Goal: Task Accomplishment & Management: Manage account settings

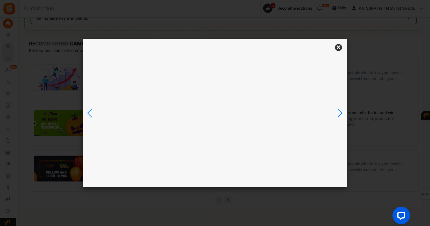
scroll to position [122, 0]
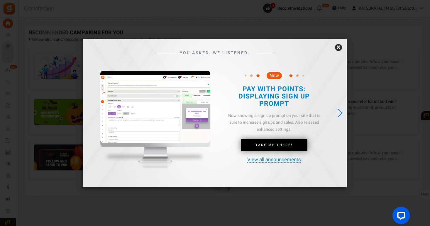
click at [339, 45] on link "×" at bounding box center [338, 47] width 7 height 7
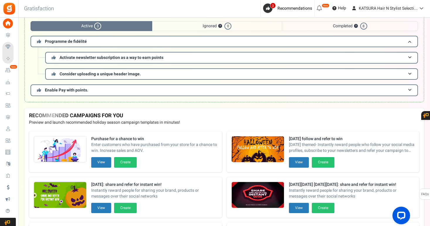
scroll to position [0, 0]
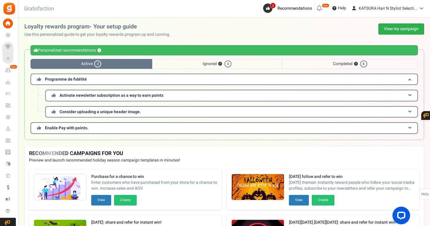
click at [399, 28] on link "View my campaign" at bounding box center [402, 28] width 46 height 11
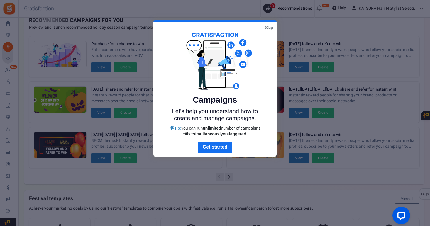
scroll to position [12, 0]
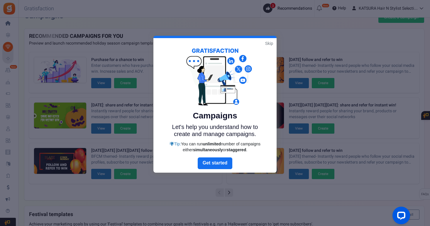
drag, startPoint x: 270, startPoint y: 42, endPoint x: 254, endPoint y: 74, distance: 35.8
click at [270, 42] on link "Skip" at bounding box center [269, 44] width 8 height 6
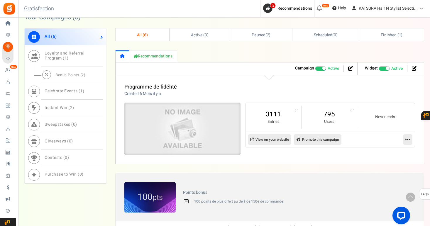
scroll to position [284, 0]
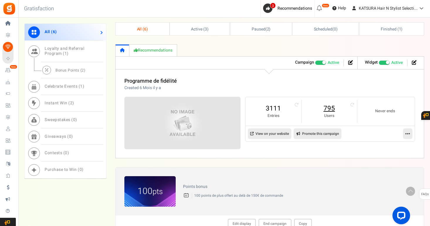
click at [332, 110] on link "795" at bounding box center [330, 108] width 44 height 9
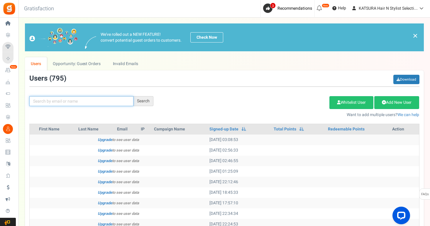
click at [94, 100] on input "text" at bounding box center [81, 101] width 104 height 10
paste input "[EMAIL_ADDRESS][DOMAIN_NAME]"
type input "[EMAIL_ADDRESS][DOMAIN_NAME]"
click at [148, 100] on div "Search" at bounding box center [144, 101] width 20 height 10
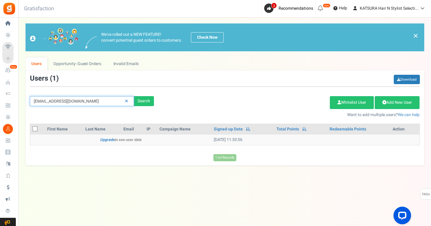
click at [87, 102] on input "[EMAIL_ADDRESS][DOMAIN_NAME]" at bounding box center [82, 101] width 104 height 10
click at [127, 102] on icon at bounding box center [126, 101] width 3 height 4
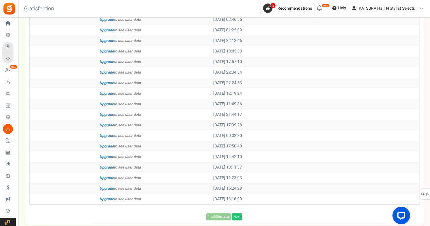
scroll to position [176, 0]
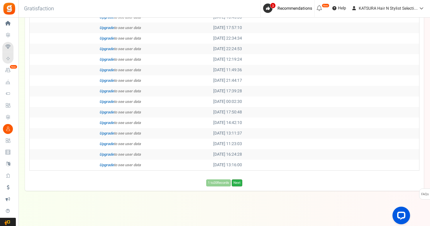
click at [240, 183] on link "Next" at bounding box center [237, 183] width 11 height 7
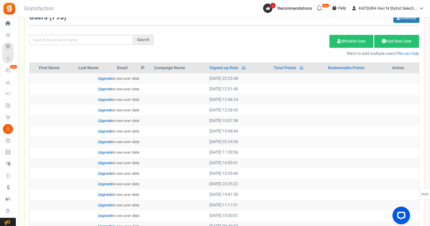
scroll to position [53, 0]
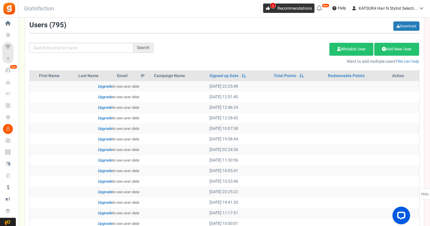
click at [270, 6] on span "3" at bounding box center [273, 6] width 6 height 6
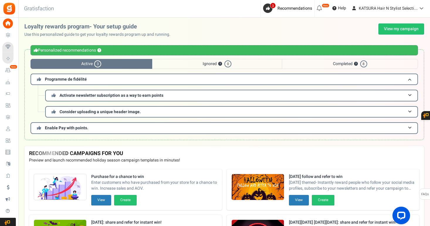
click at [196, 65] on span "Ignored ? 0" at bounding box center [217, 64] width 130 height 10
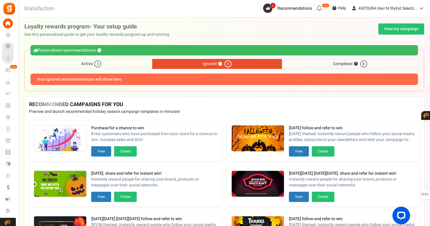
click at [124, 64] on span "Active 3" at bounding box center [92, 64] width 122 height 10
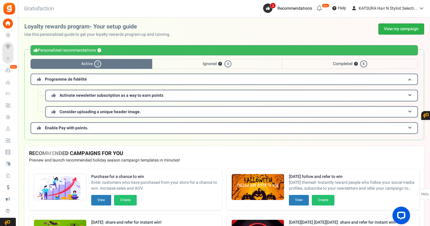
click at [390, 28] on link "View my campaign" at bounding box center [402, 28] width 46 height 11
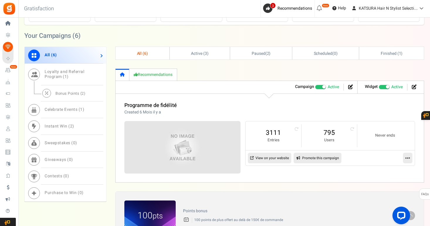
scroll to position [280, 0]
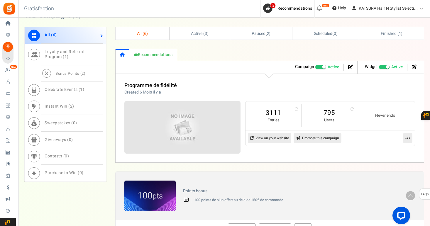
click at [408, 140] on icon at bounding box center [408, 138] width 5 height 5
click at [382, 151] on link "Edit" at bounding box center [388, 152] width 43 height 11
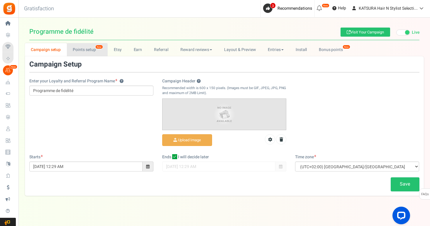
click at [87, 51] on link "Points setup New" at bounding box center [87, 49] width 41 height 13
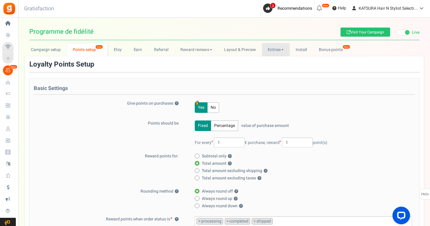
click at [280, 50] on link "Entries" at bounding box center [276, 49] width 28 height 13
click at [275, 65] on link "Entries" at bounding box center [285, 62] width 47 height 9
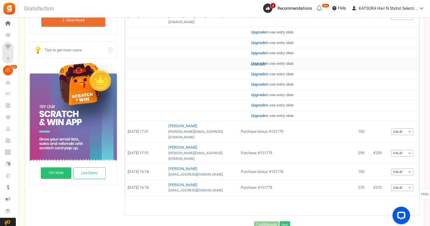
scroll to position [150, 0]
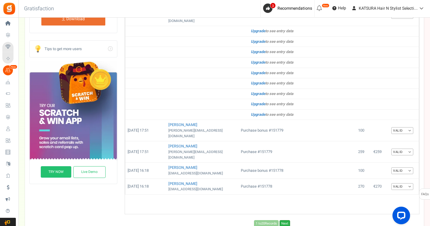
click at [288, 220] on link "Next" at bounding box center [285, 223] width 11 height 7
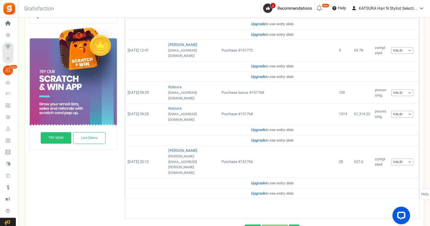
scroll to position [188, 0]
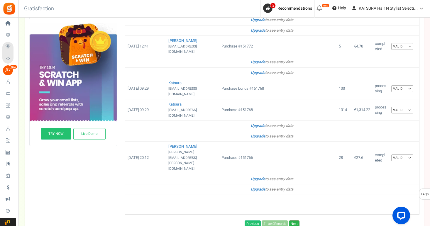
click at [294, 221] on link "Next" at bounding box center [294, 224] width 11 height 7
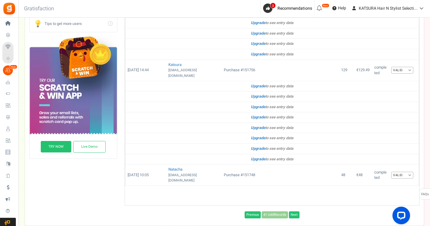
scroll to position [183, 0]
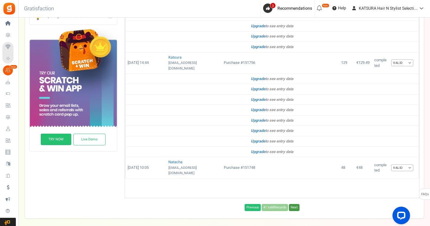
click at [298, 204] on link "Next" at bounding box center [294, 207] width 11 height 7
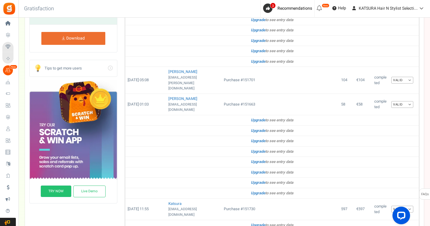
scroll to position [188, 0]
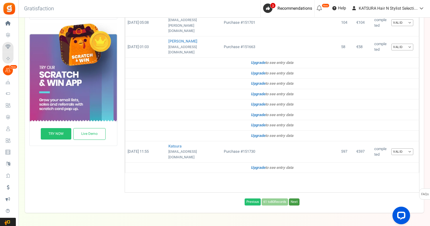
click at [292, 199] on link "Next" at bounding box center [294, 202] width 11 height 7
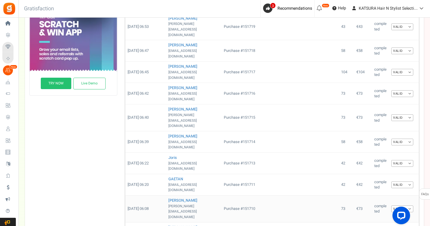
scroll to position [241, 0]
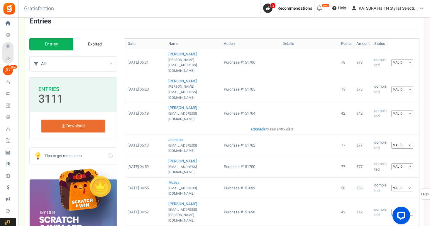
scroll to position [0, 0]
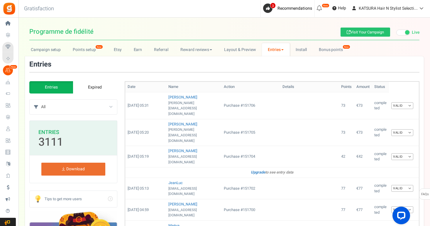
click at [99, 88] on link "Expired" at bounding box center [95, 87] width 44 height 12
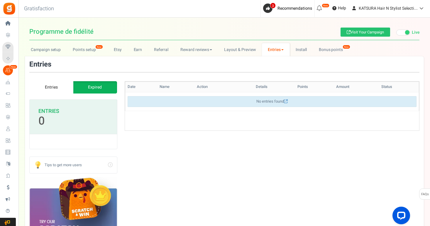
click at [40, 85] on link "Entries" at bounding box center [51, 87] width 44 height 12
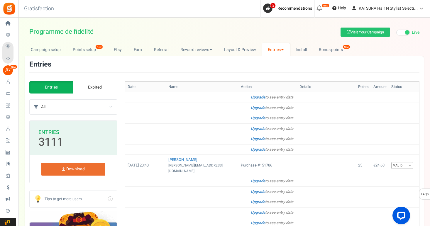
click at [107, 107] on select "All Manual entry Partagez sur Facebook Suis-nous sur Instagram ! Partagez sur T…" at bounding box center [79, 107] width 76 height 15
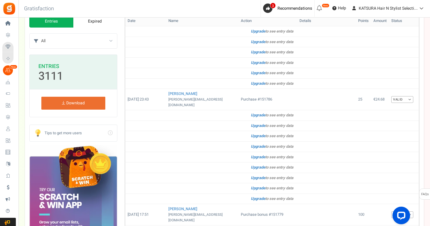
scroll to position [82, 0]
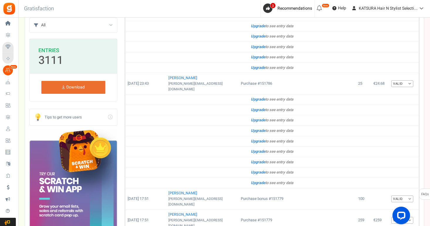
click at [71, 116] on link "Go" at bounding box center [73, 117] width 87 height 16
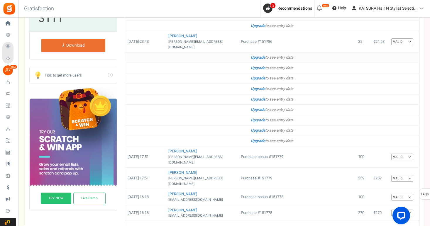
scroll to position [178, 0]
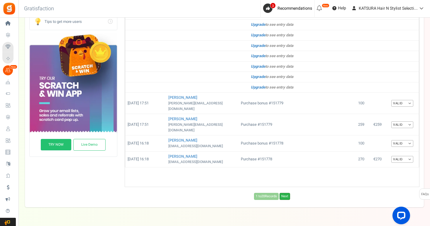
click at [286, 193] on link "Next" at bounding box center [285, 196] width 11 height 7
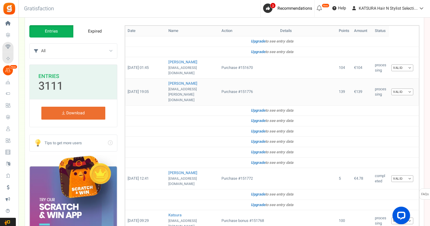
scroll to position [188, 0]
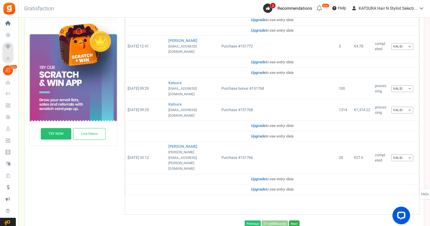
click at [295, 221] on link "Next" at bounding box center [294, 224] width 11 height 7
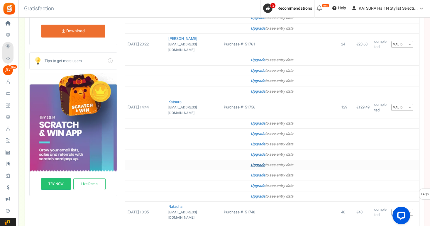
scroll to position [183, 0]
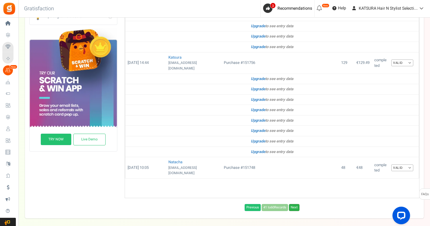
click at [294, 204] on link "Next" at bounding box center [294, 207] width 11 height 7
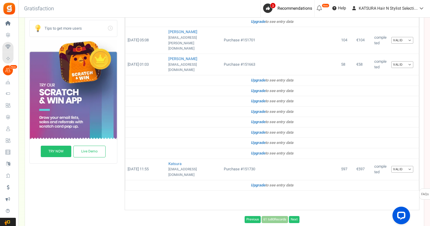
scroll to position [188, 0]
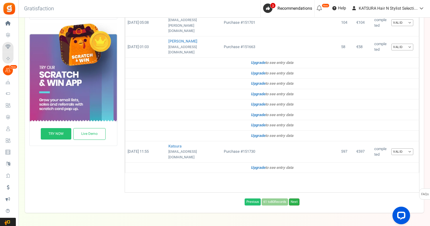
click at [297, 199] on link "Next" at bounding box center [294, 202] width 11 height 7
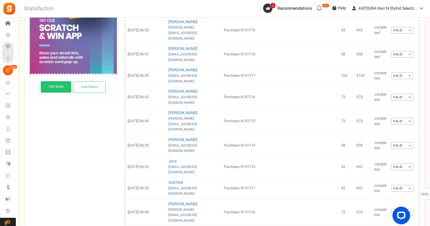
scroll to position [248, 0]
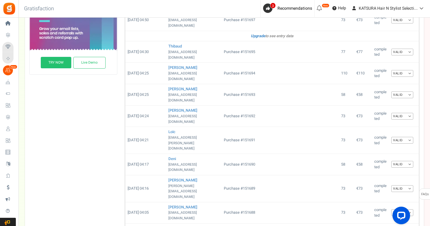
scroll to position [270, 0]
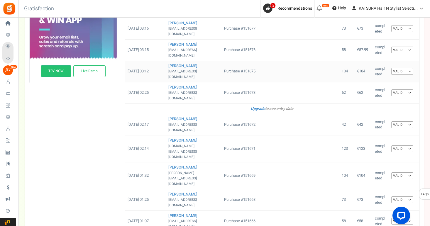
scroll to position [254, 0]
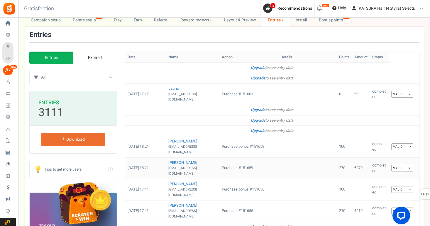
scroll to position [29, 0]
click at [255, 78] on link "Upgrade" at bounding box center [258, 79] width 14 height 6
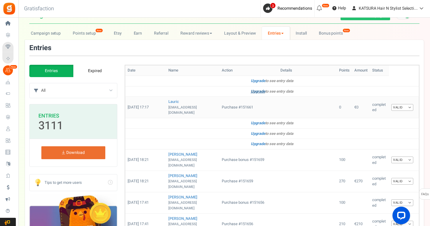
scroll to position [13, 0]
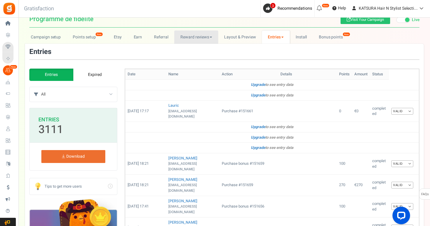
click at [198, 37] on link "Reward reviews" at bounding box center [196, 37] width 44 height 13
click at [200, 38] on link "Reward reviews" at bounding box center [196, 37] width 44 height 13
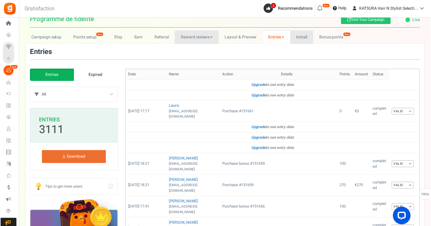
scroll to position [0, 0]
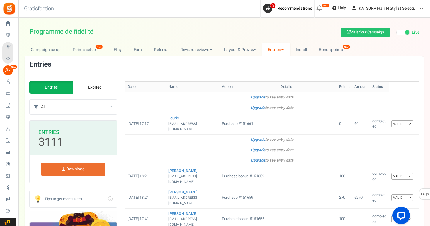
click at [0, 0] on span "Users" at bounding box center [0, 0] width 0 height 0
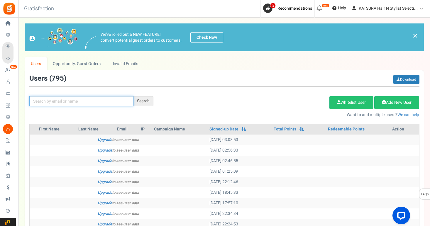
click at [74, 104] on input "text" at bounding box center [81, 101] width 104 height 10
paste input "[EMAIL_ADDRESS][DOMAIN_NAME]"
type input "[EMAIL_ADDRESS][DOMAIN_NAME]"
click at [144, 101] on div "Search" at bounding box center [144, 101] width 20 height 10
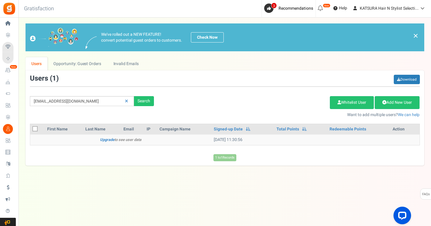
drag, startPoint x: 228, startPoint y: 140, endPoint x: 231, endPoint y: 140, distance: 2.9
click at [228, 140] on td "[DATE] 11:30:56" at bounding box center [243, 140] width 63 height 11
drag, startPoint x: 222, startPoint y: 141, endPoint x: 227, endPoint y: 142, distance: 5.4
click at [222, 141] on td "[DATE] 11:30:56" at bounding box center [243, 140] width 63 height 11
click at [401, 102] on link "Add New User" at bounding box center [397, 102] width 45 height 13
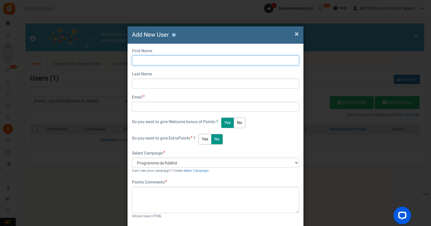
click at [170, 62] on input "text" at bounding box center [215, 60] width 167 height 10
type input "Arman"
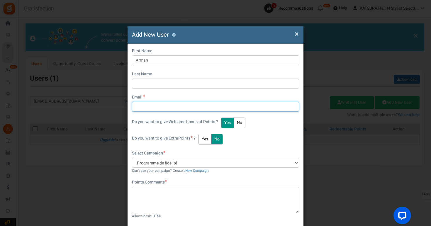
click at [147, 109] on input "text" at bounding box center [215, 107] width 167 height 10
paste input "[EMAIL_ADDRESS][DOMAIN_NAME]"
type input "[EMAIL_ADDRESS][DOMAIN_NAME]"
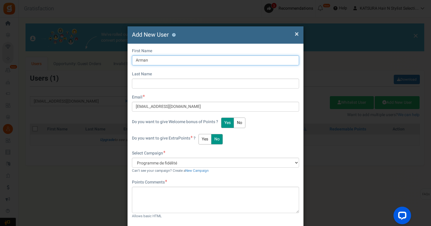
drag, startPoint x: 148, startPoint y: 59, endPoint x: 152, endPoint y: 63, distance: 5.6
click at [148, 59] on input "Arman" at bounding box center [215, 60] width 167 height 10
type input "[PERSON_NAME]"
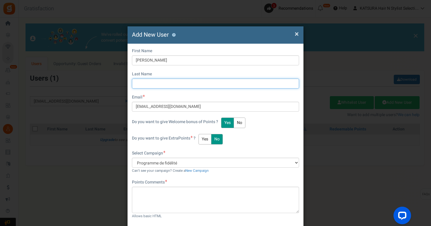
click at [149, 83] on input "text" at bounding box center [215, 84] width 167 height 10
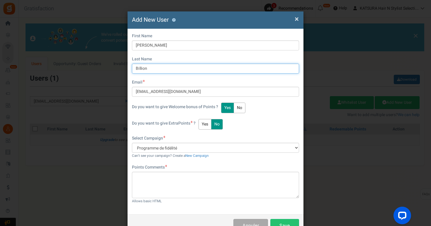
scroll to position [35, 0]
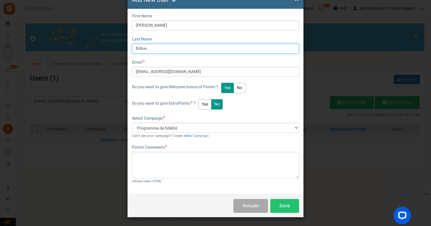
type input "Billion"
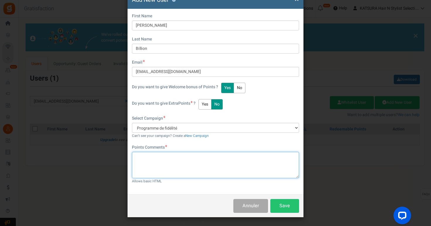
click at [162, 167] on textarea at bounding box center [215, 165] width 167 height 26
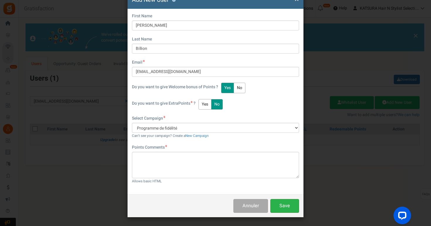
click at [286, 205] on button "Save" at bounding box center [285, 206] width 29 height 14
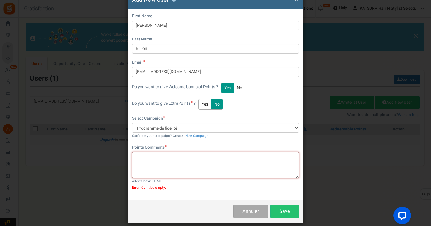
click at [155, 160] on textarea at bounding box center [215, 165] width 167 height 26
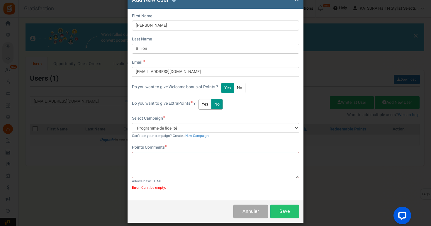
drag, startPoint x: 166, startPoint y: 146, endPoint x: 160, endPoint y: 147, distance: 5.8
click at [166, 146] on span at bounding box center [167, 146] width 2 height 2
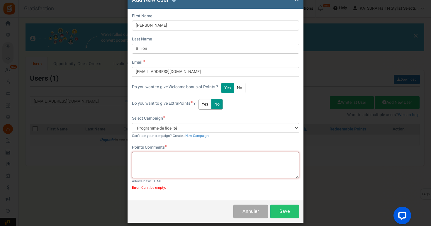
click at [166, 157] on textarea at bounding box center [215, 165] width 167 height 26
type textarea "512"
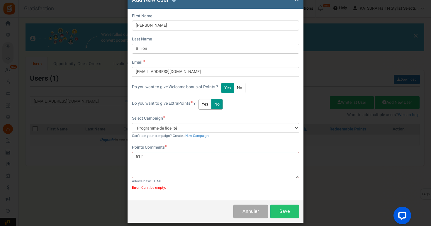
click at [242, 195] on div "First Name [PERSON_NAME] Last Name Billion Email [EMAIL_ADDRESS][DOMAIN_NAME] D…" at bounding box center [216, 104] width 176 height 191
click at [287, 210] on button "Save" at bounding box center [285, 212] width 29 height 14
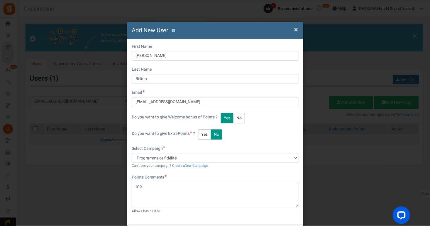
scroll to position [0, 0]
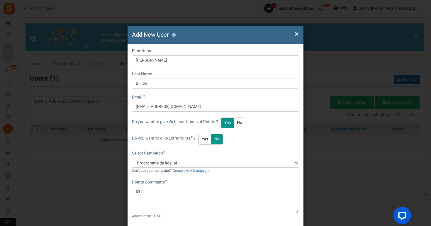
click at [297, 32] on span "×" at bounding box center [297, 33] width 4 height 11
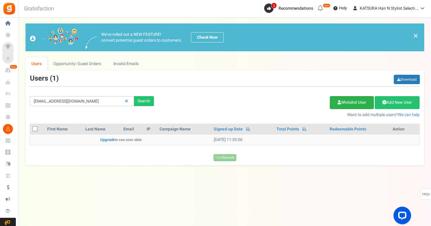
click at [347, 103] on link "Whitelist User" at bounding box center [352, 102] width 44 height 13
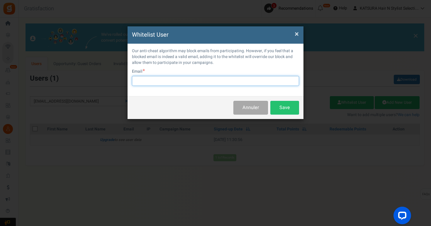
click at [190, 81] on input "text" at bounding box center [215, 81] width 167 height 10
paste input "[EMAIL_ADDRESS][DOMAIN_NAME]"
type input "[EMAIL_ADDRESS][DOMAIN_NAME]"
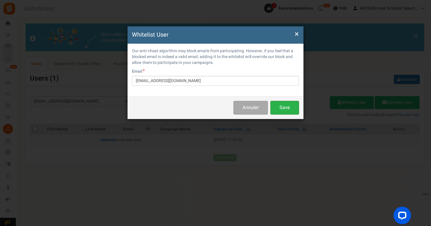
click at [285, 105] on button "Save" at bounding box center [285, 108] width 29 height 14
click at [296, 33] on span "×" at bounding box center [297, 33] width 4 height 11
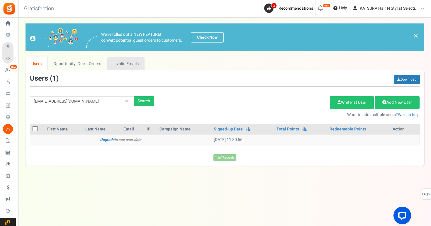
click at [133, 63] on link "Invalid Emails" at bounding box center [125, 63] width 37 height 13
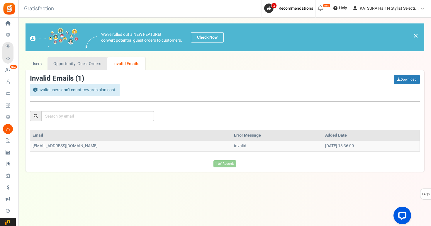
click at [85, 63] on link "Opportunity: Guest Orders" at bounding box center [78, 63] width 60 height 13
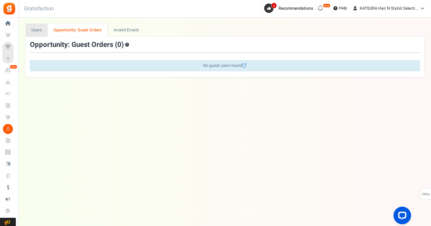
click at [40, 31] on link "Users" at bounding box center [37, 29] width 22 height 13
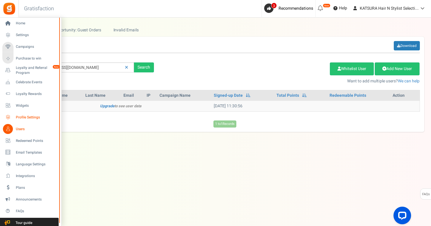
click at [27, 118] on span "Profile Settings" at bounding box center [36, 117] width 41 height 5
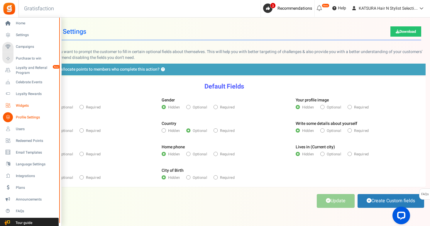
click at [22, 105] on span "Widgets" at bounding box center [36, 105] width 41 height 5
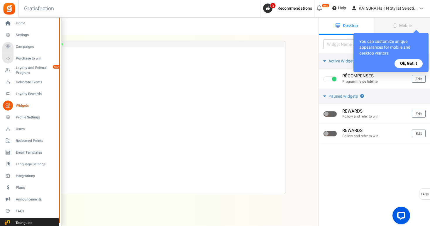
scroll to position [47, 0]
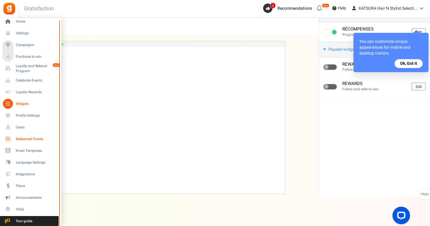
click at [33, 138] on span "Redeemed Points" at bounding box center [36, 139] width 41 height 5
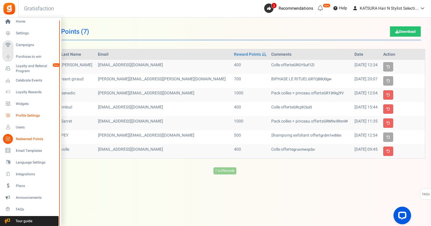
click at [28, 117] on span "Profile Settings" at bounding box center [36, 115] width 41 height 5
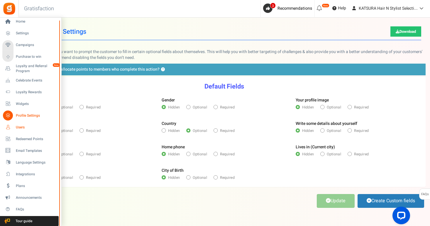
scroll to position [18, 0]
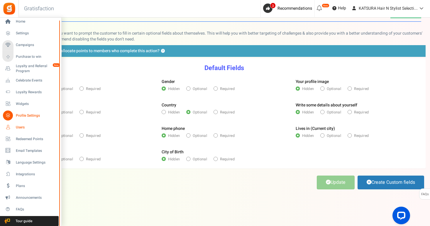
click at [22, 127] on span "Users" at bounding box center [36, 127] width 41 height 5
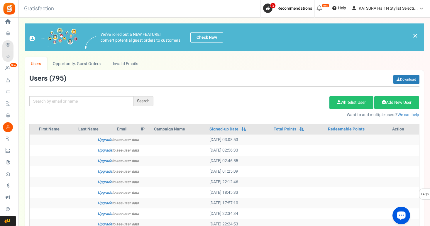
click at [399, 215] on icon "Open LiveChat chat widget" at bounding box center [402, 216] width 6 height 4
drag, startPoint x: 259, startPoint y: 60, endPoint x: 252, endPoint y: 61, distance: 6.5
click at [259, 60] on ul "Users Opportunity: Guest Orders Invalid Emails" at bounding box center [224, 63] width 399 height 13
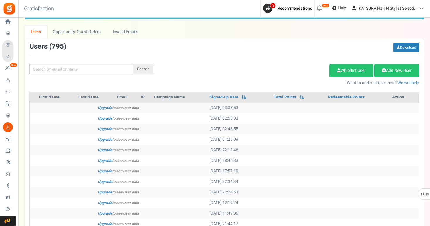
scroll to position [37, 0]
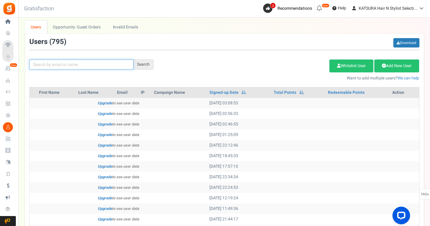
click at [62, 67] on input "text" at bounding box center [81, 65] width 104 height 10
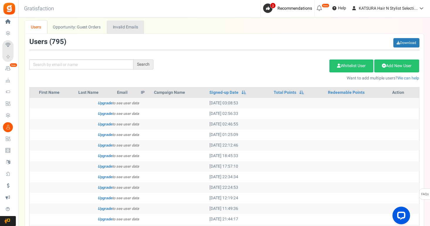
click at [127, 31] on link "Invalid Emails" at bounding box center [125, 27] width 37 height 13
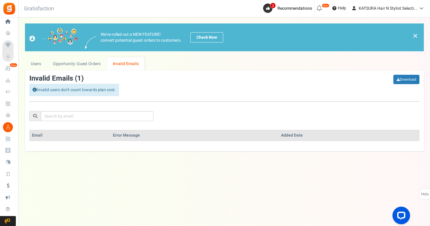
scroll to position [0, 0]
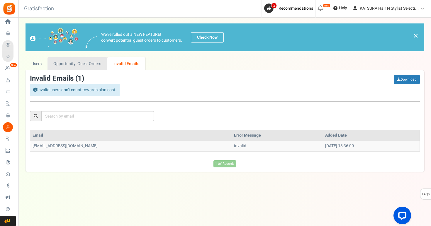
click at [71, 62] on link "Opportunity: Guest Orders" at bounding box center [78, 63] width 60 height 13
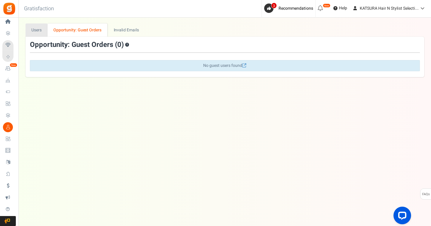
click at [31, 32] on link "Users" at bounding box center [37, 29] width 22 height 13
